Goal: Information Seeking & Learning: Find specific fact

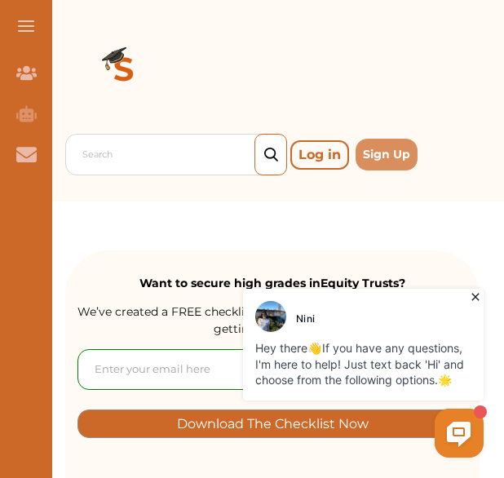
click at [484, 299] on icon at bounding box center [476, 297] width 16 height 16
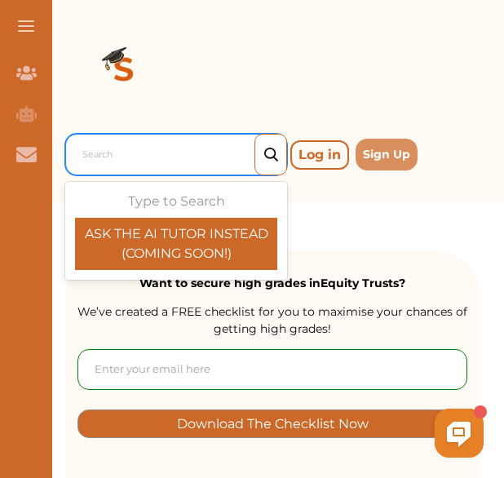
click at [170, 157] on div at bounding box center [180, 155] width 196 height 23
paste input "Re [PERSON_NAME] & Kensington Vestry"
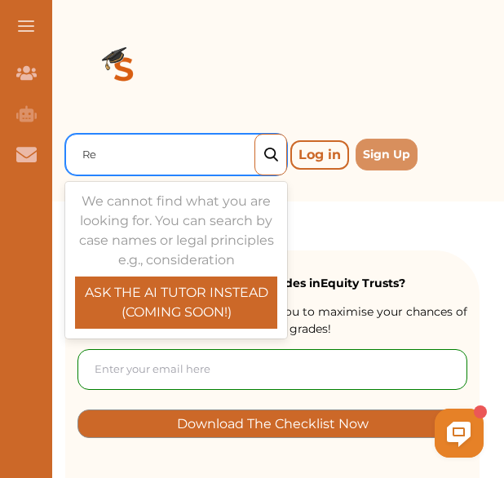
type input "R"
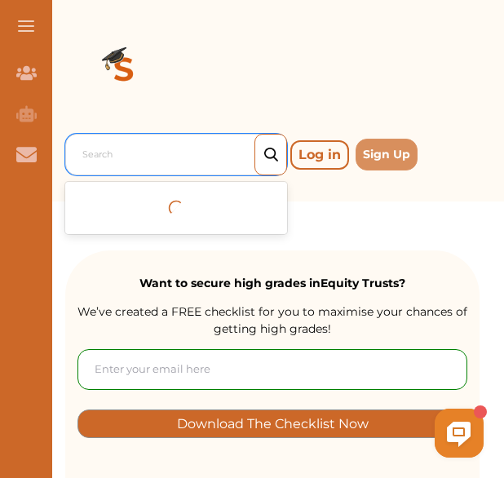
click at [329, 52] on div at bounding box center [272, 72] width 415 height 118
